Goal: Task Accomplishment & Management: Manage account settings

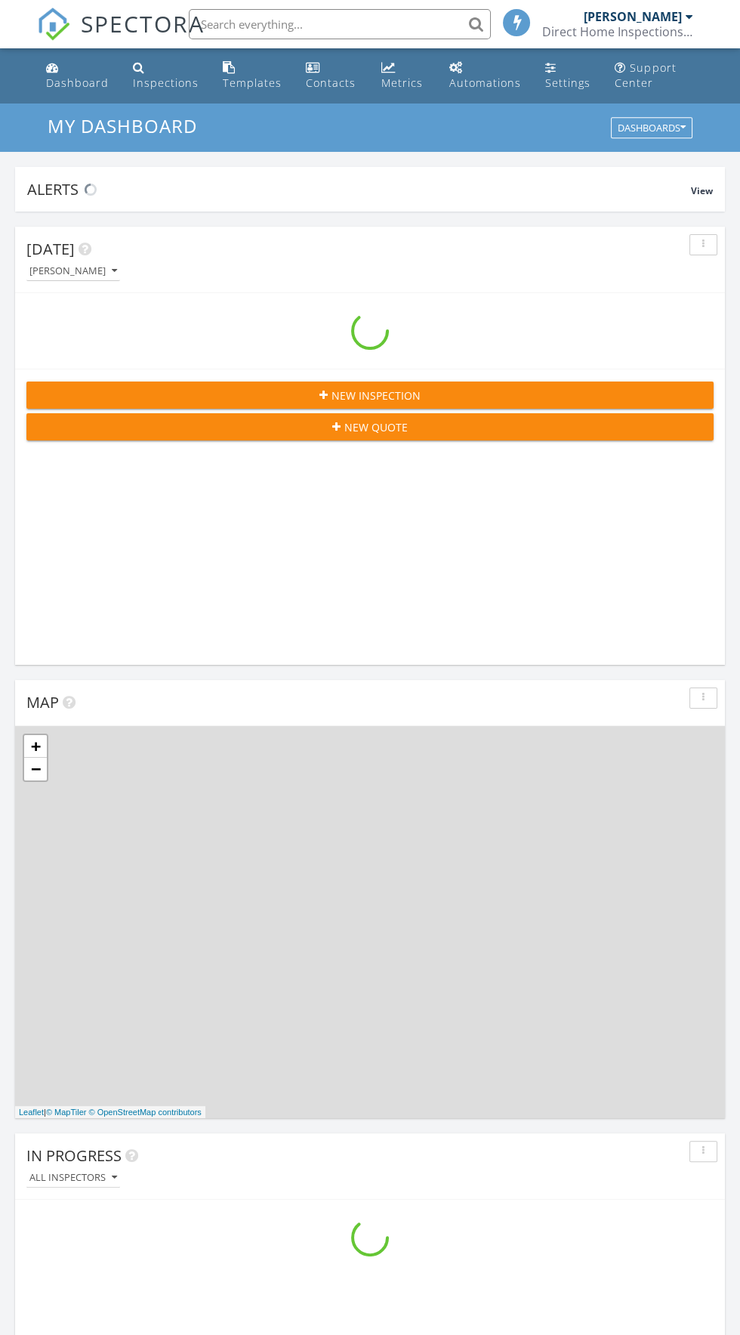
scroll to position [2584, 740]
click at [147, 82] on div "Inspections" at bounding box center [166, 83] width 66 height 14
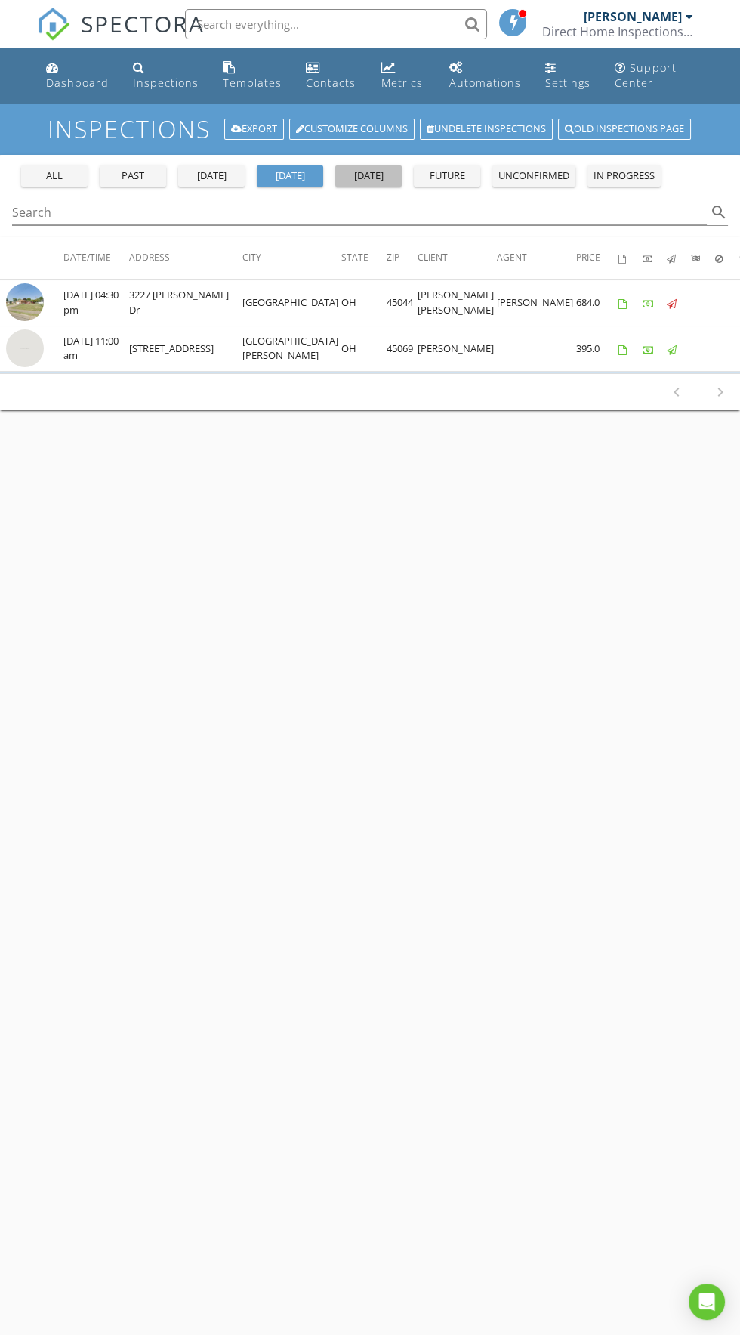
click at [392, 172] on div "[DATE]" at bounding box center [368, 175] width 54 height 15
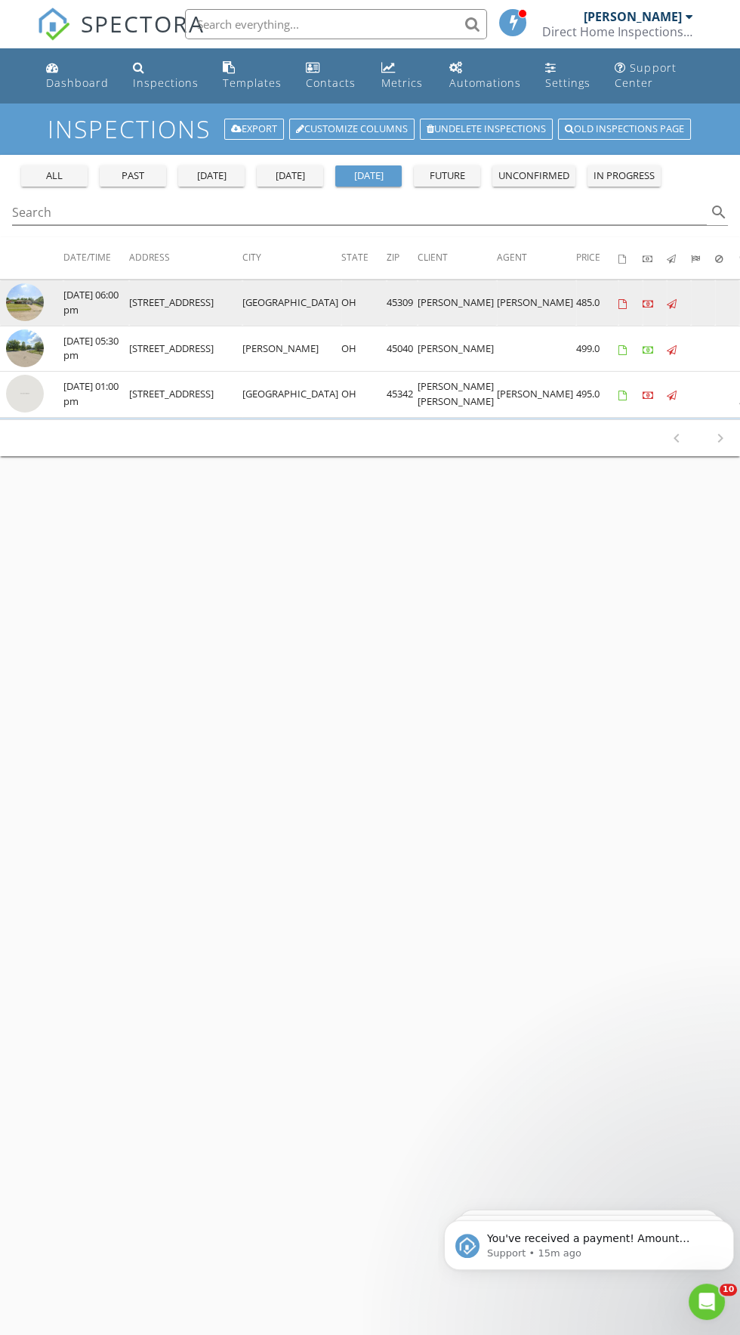
click at [33, 316] on img at bounding box center [25, 302] width 38 height 38
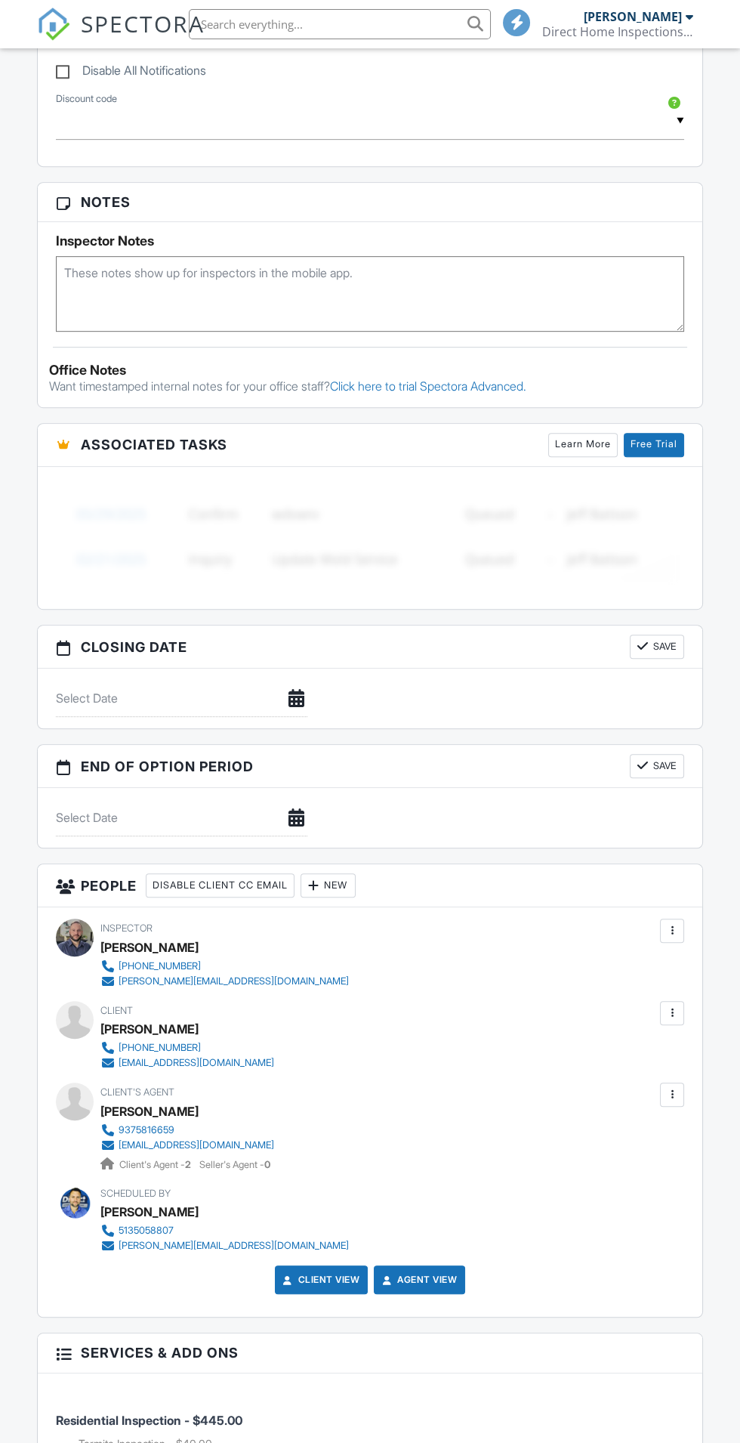
scroll to position [1163, 0]
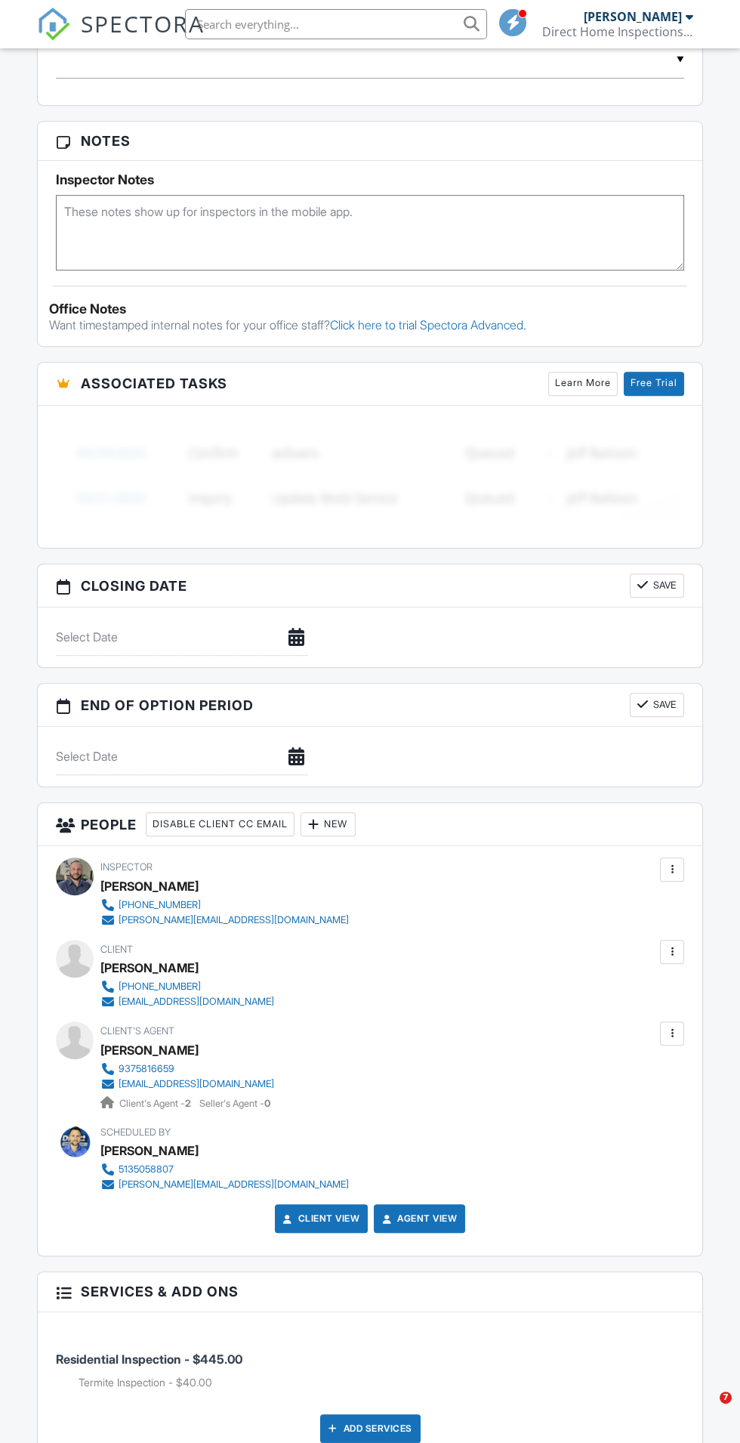
click at [160, 981] on div "937-683-6558" at bounding box center [160, 987] width 82 height 12
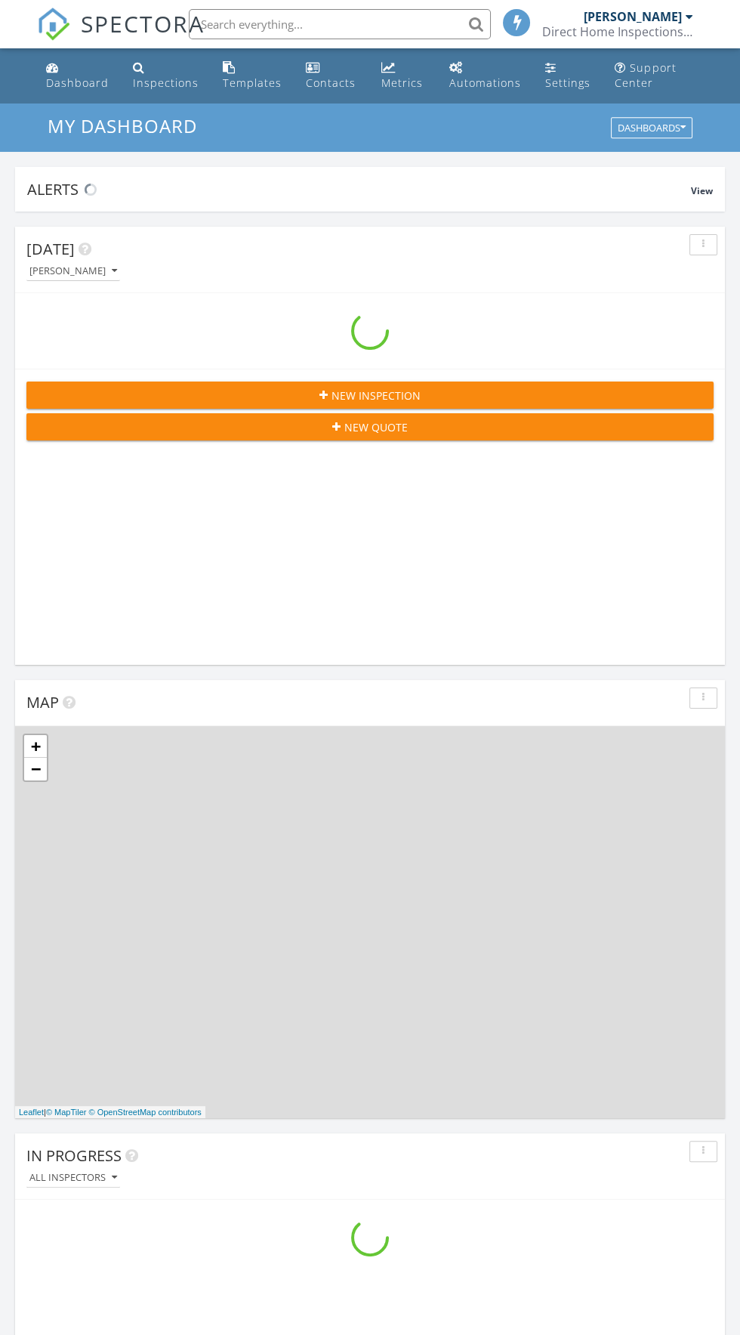
scroll to position [2584, 740]
click at [153, 81] on div "Inspections" at bounding box center [166, 83] width 66 height 14
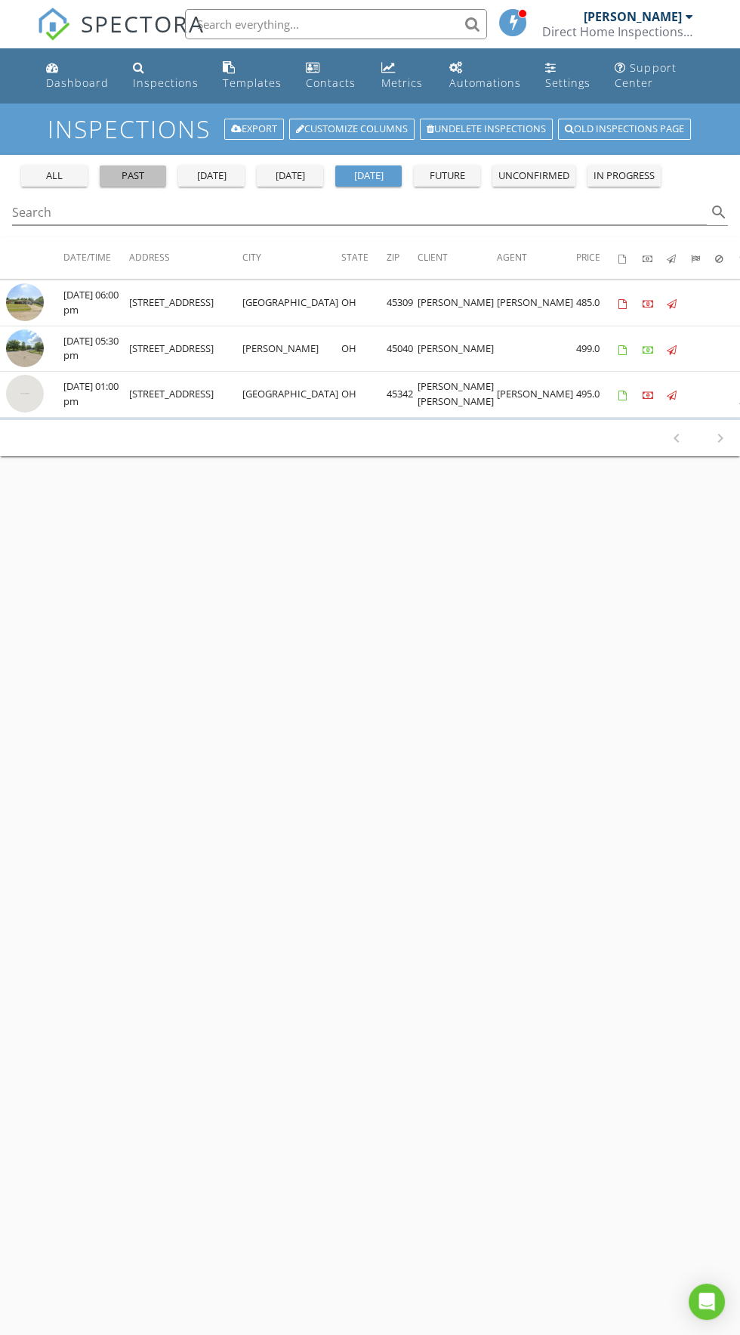
click at [145, 177] on div "past" at bounding box center [133, 175] width 54 height 15
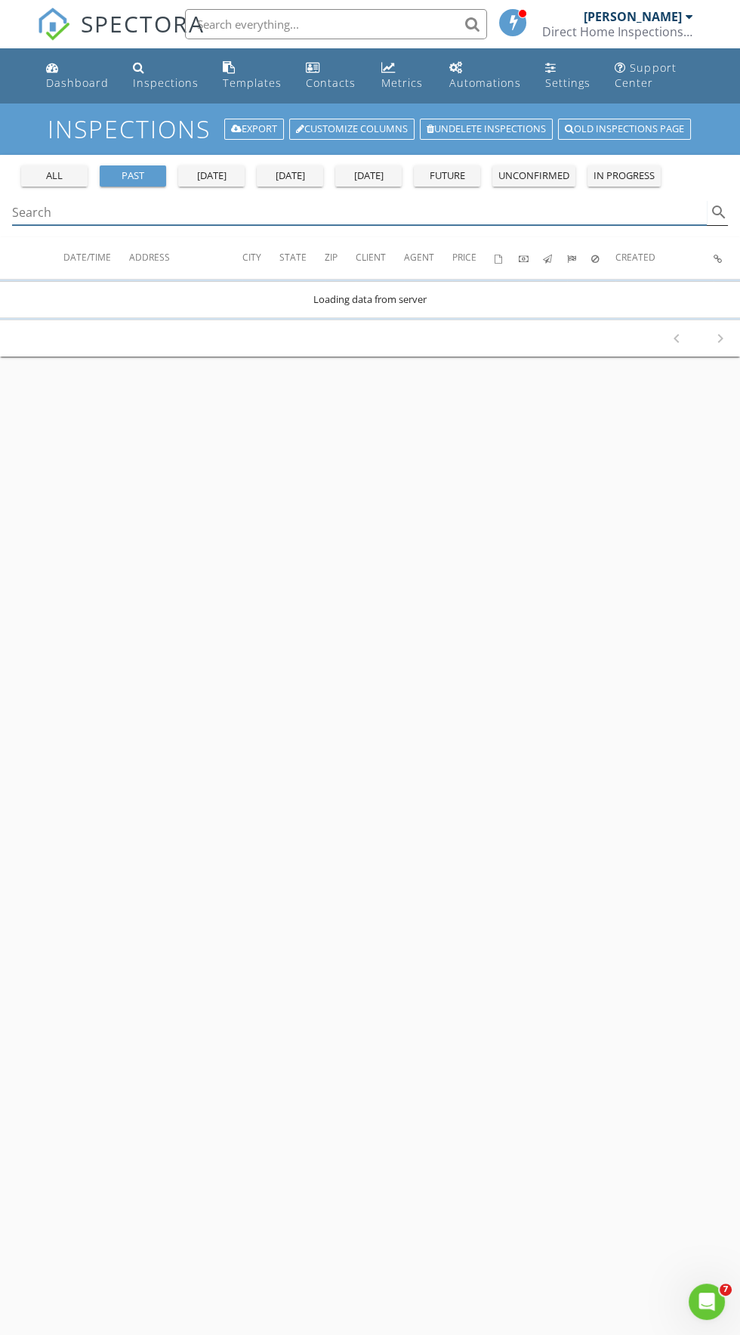
click at [332, 212] on input "Search" at bounding box center [359, 212] width 695 height 25
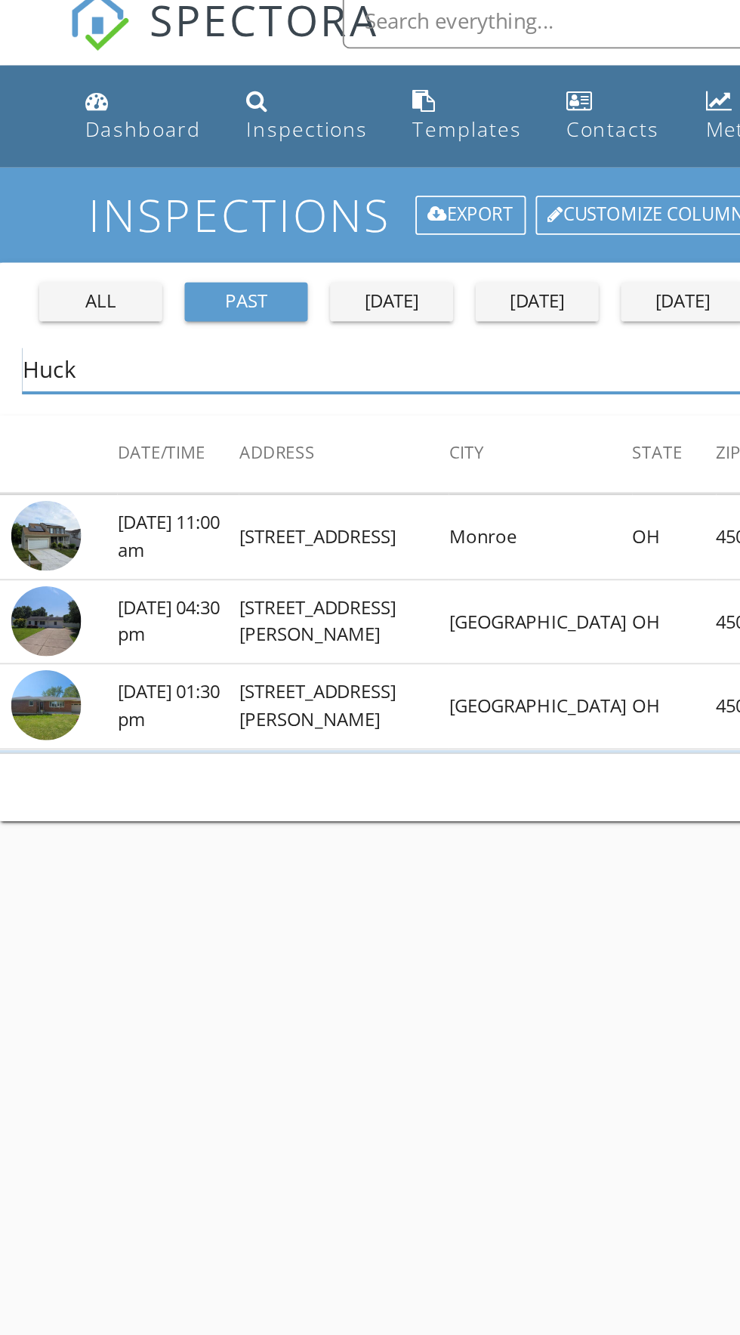
type input "Huck"
